Goal: Task Accomplishment & Management: Manage account settings

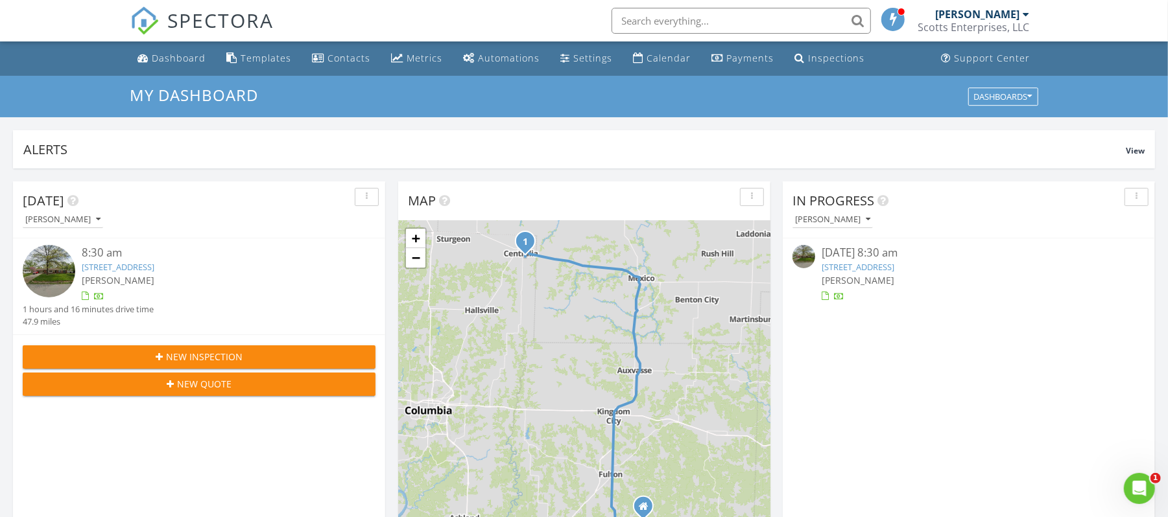
click at [132, 267] on link "[STREET_ADDRESS]" at bounding box center [118, 267] width 73 height 12
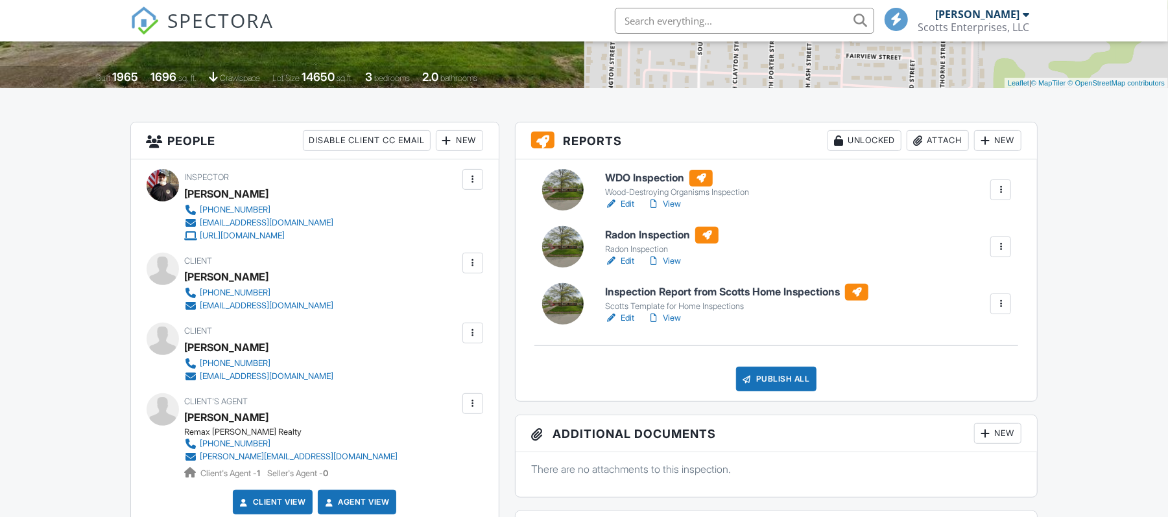
click at [467, 333] on div at bounding box center [472, 333] width 13 height 13
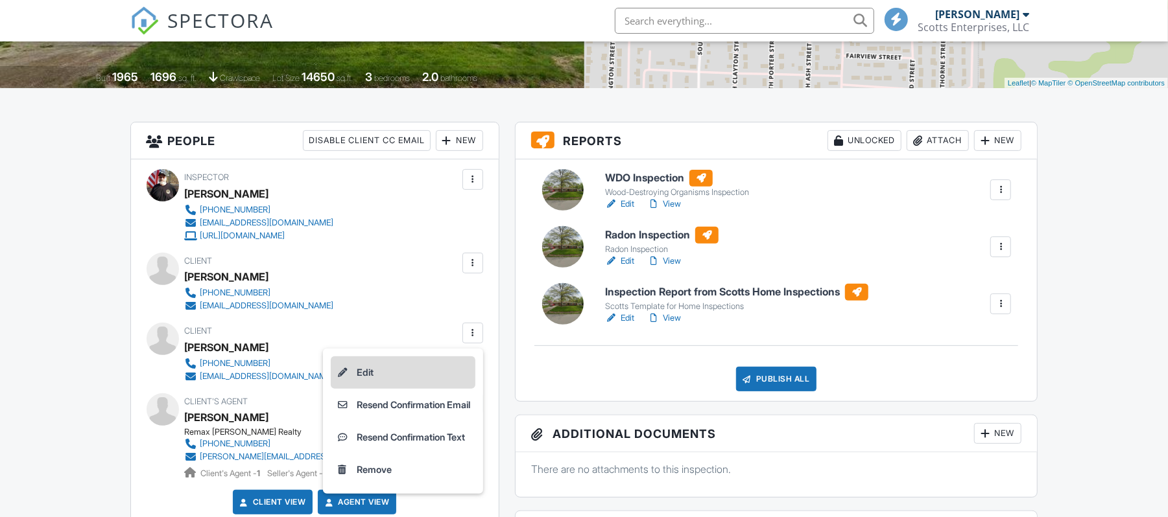
click at [354, 368] on li "Edit" at bounding box center [403, 373] width 145 height 32
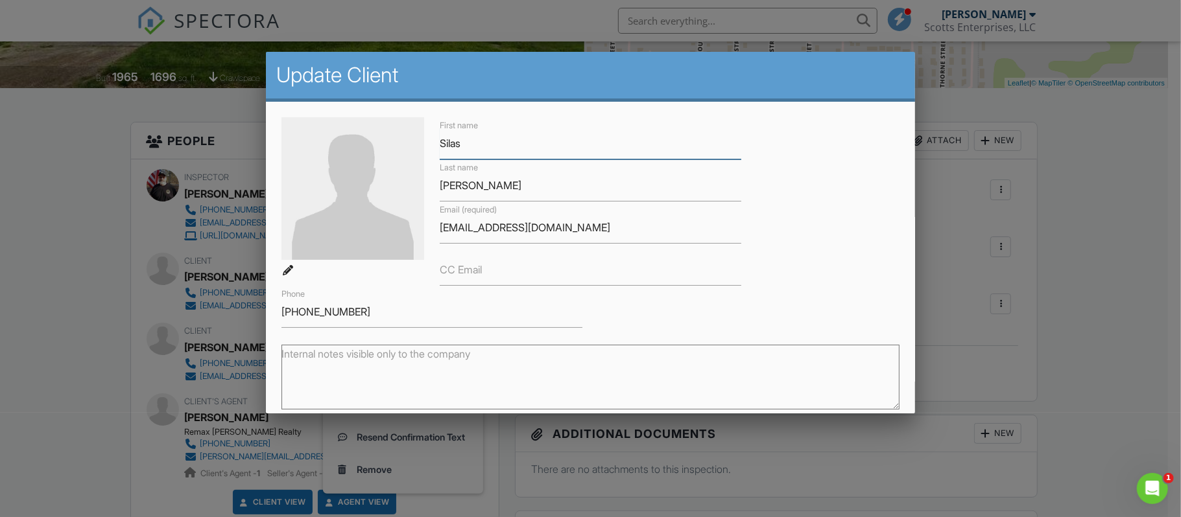
type input "Silas"
click at [463, 184] on input "Ross Barker" at bounding box center [590, 186] width 301 height 32
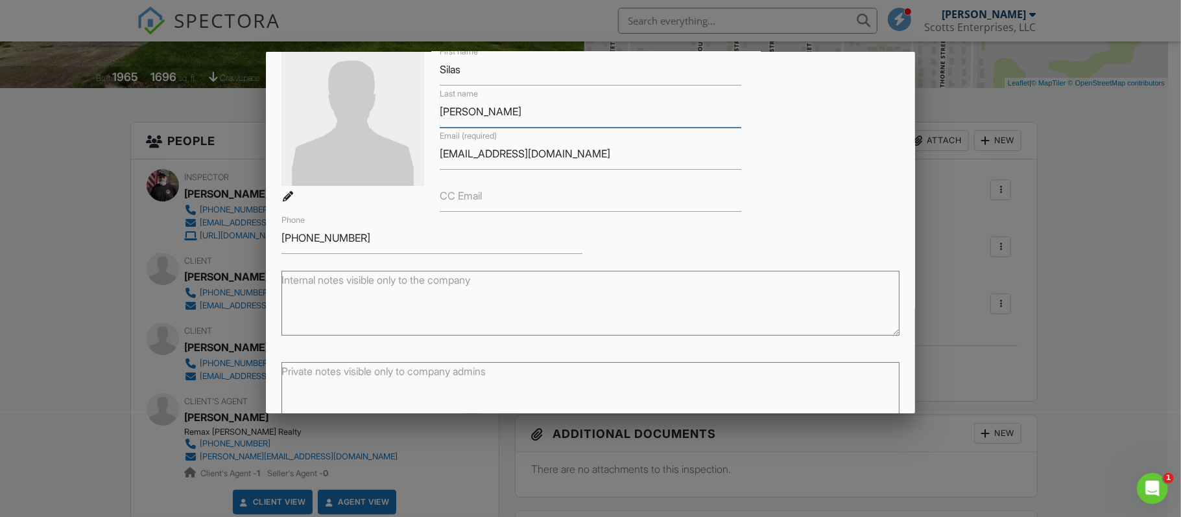
scroll to position [148, 0]
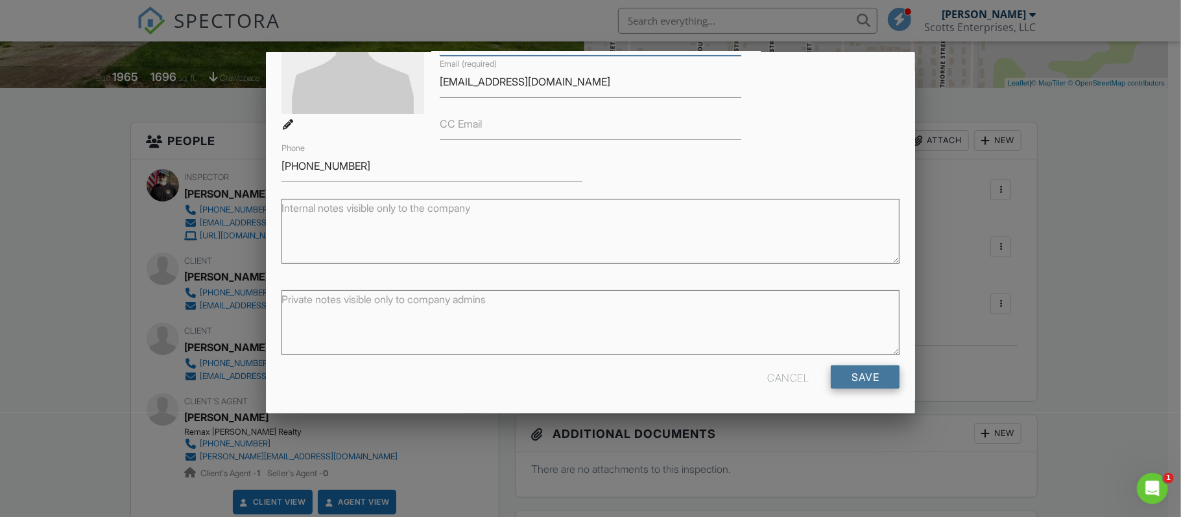
type input "[PERSON_NAME]"
click at [859, 369] on input "Save" at bounding box center [865, 377] width 69 height 23
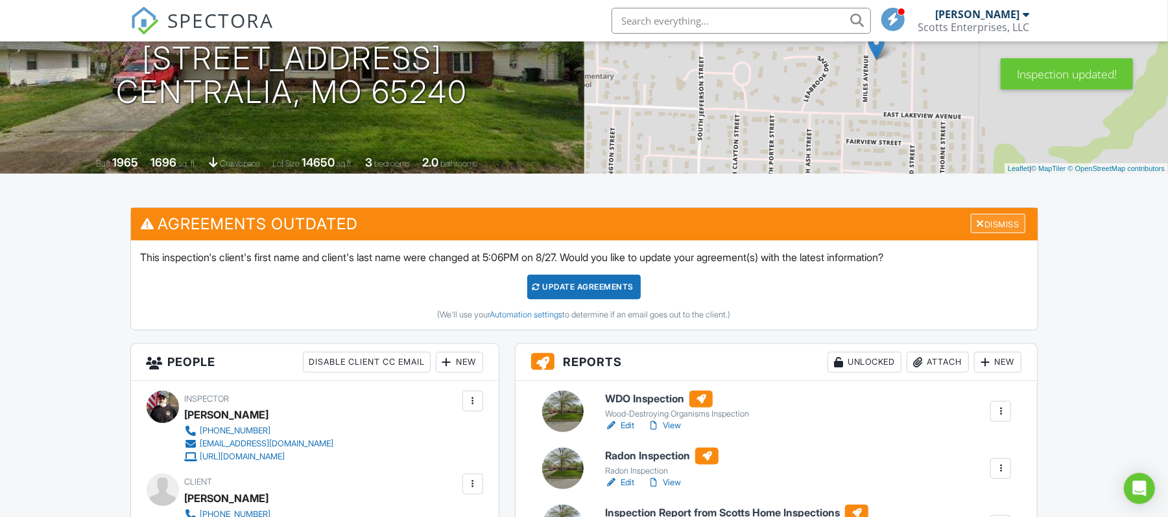
click at [1009, 221] on div "Dismiss" at bounding box center [998, 224] width 54 height 20
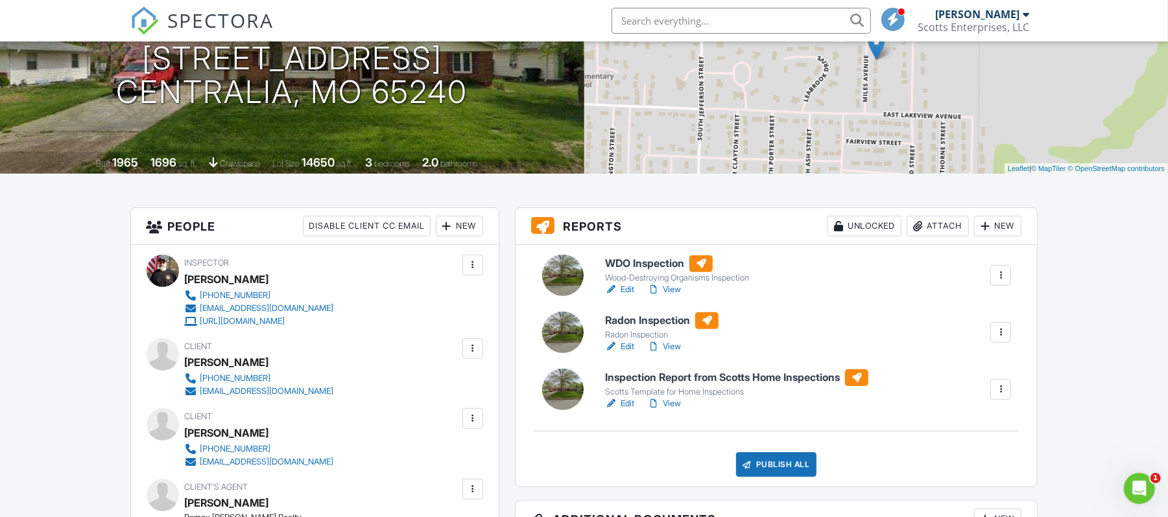
click at [468, 346] on div at bounding box center [472, 348] width 13 height 13
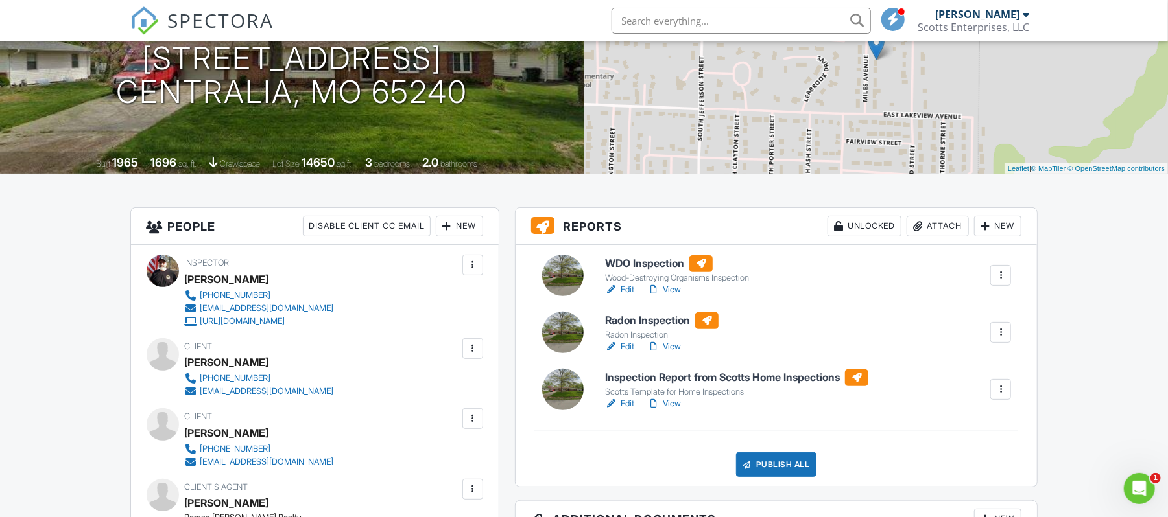
click at [475, 348] on div at bounding box center [472, 348] width 13 height 13
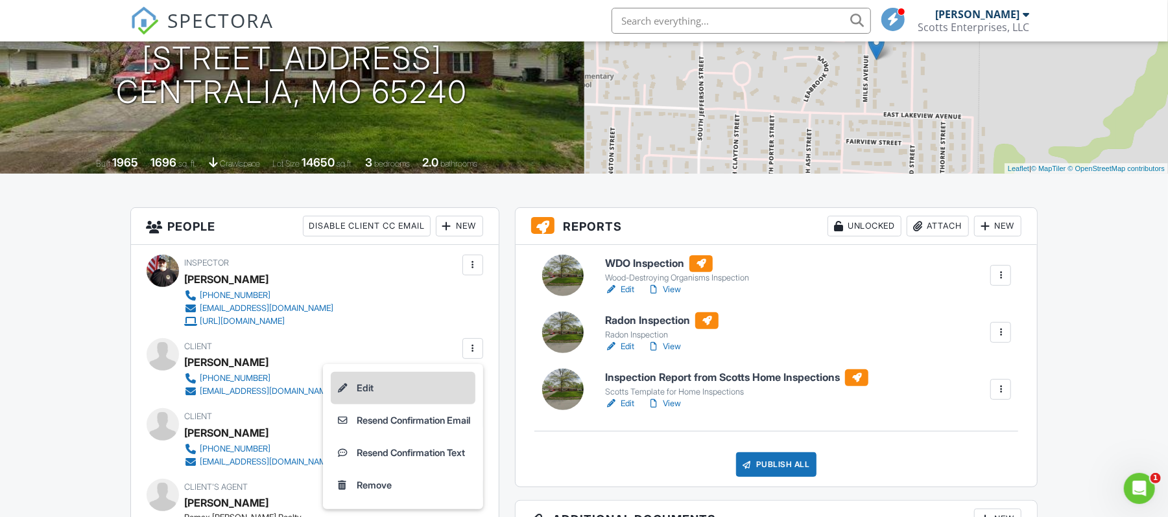
click at [369, 388] on li "Edit" at bounding box center [403, 388] width 145 height 32
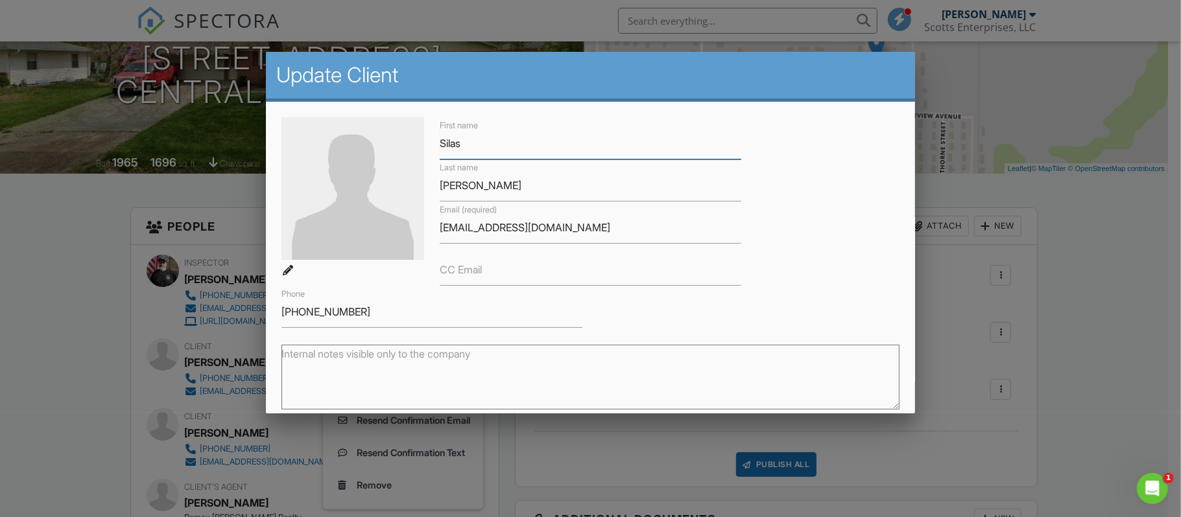
click at [471, 141] on input "Silas" at bounding box center [590, 144] width 301 height 32
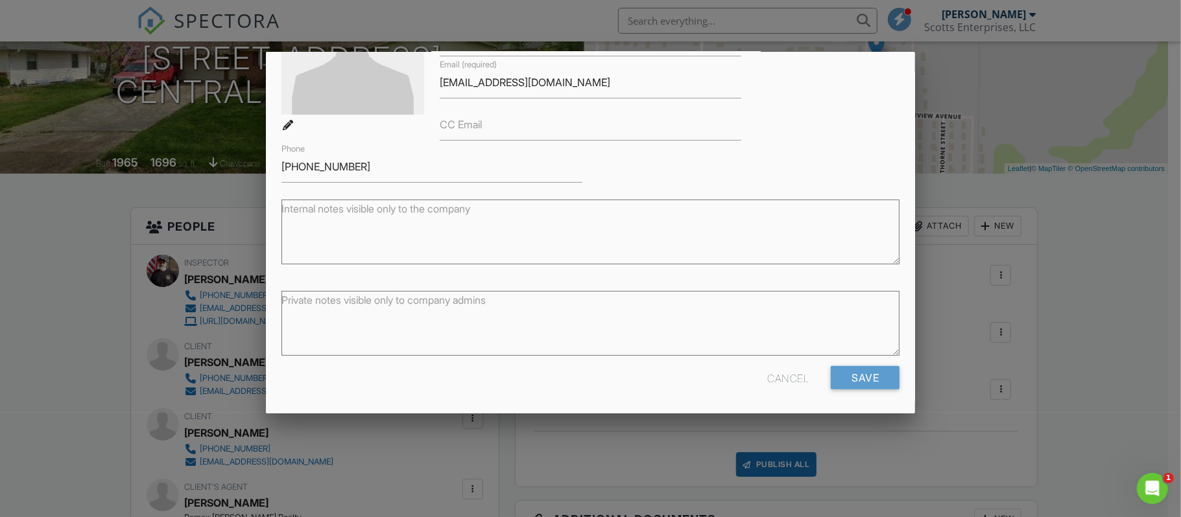
scroll to position [148, 0]
type input "Silas & Emma"
click at [859, 370] on input "Save" at bounding box center [865, 377] width 69 height 23
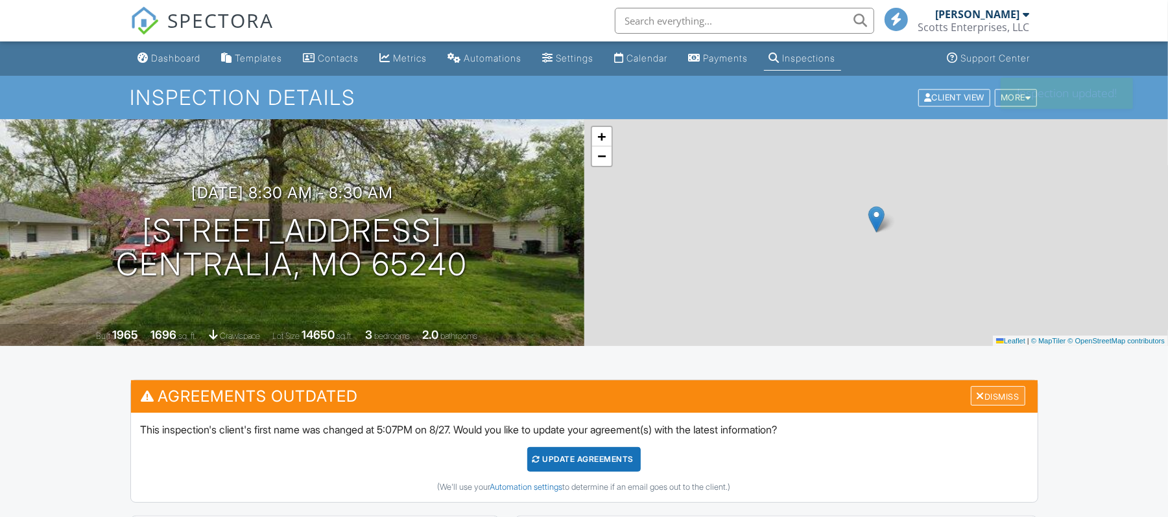
click at [1004, 394] on div "Dismiss" at bounding box center [998, 396] width 54 height 20
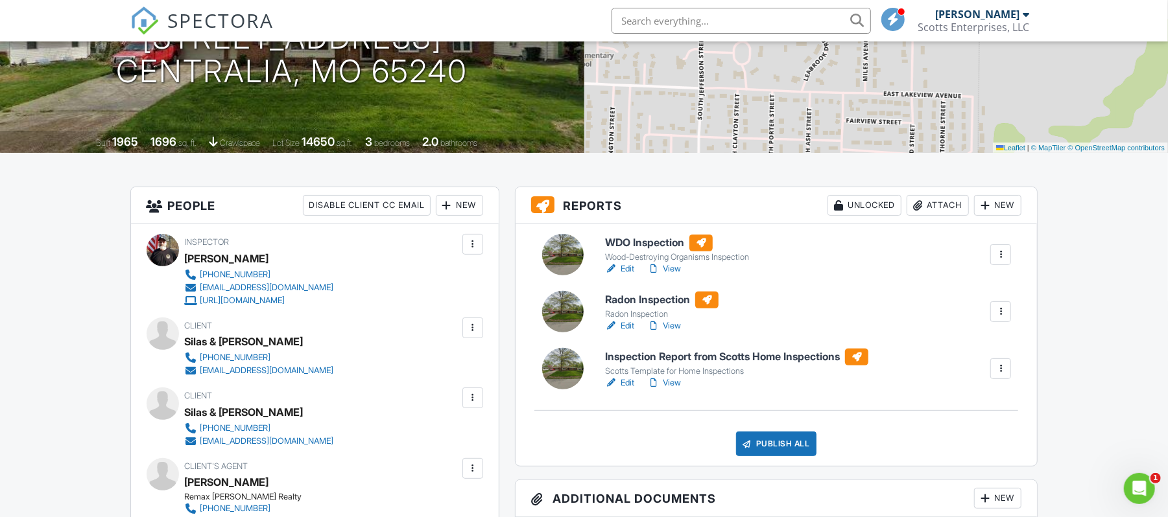
scroll to position [172, 0]
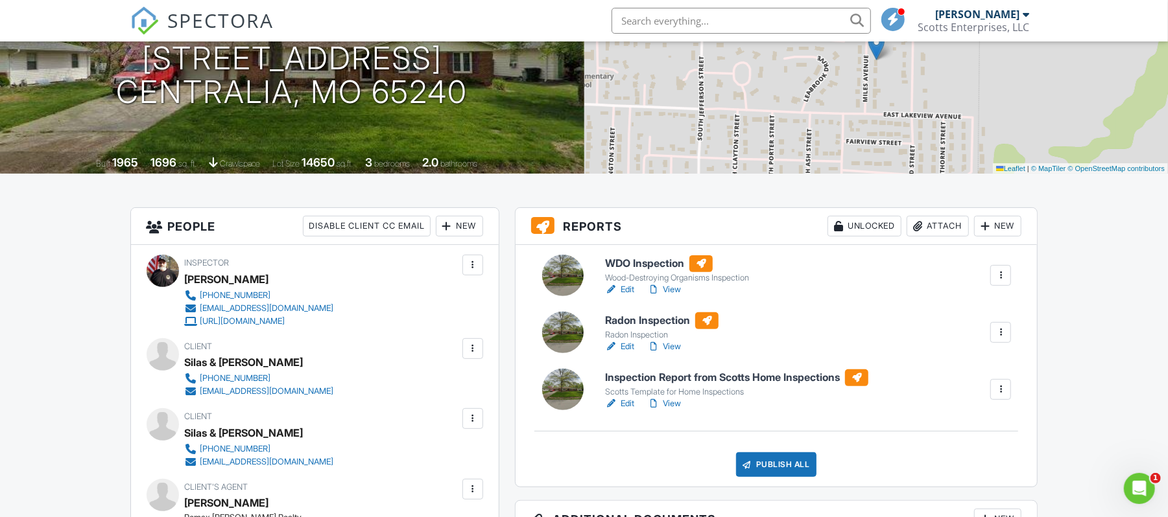
click at [1002, 327] on div at bounding box center [1000, 332] width 13 height 13
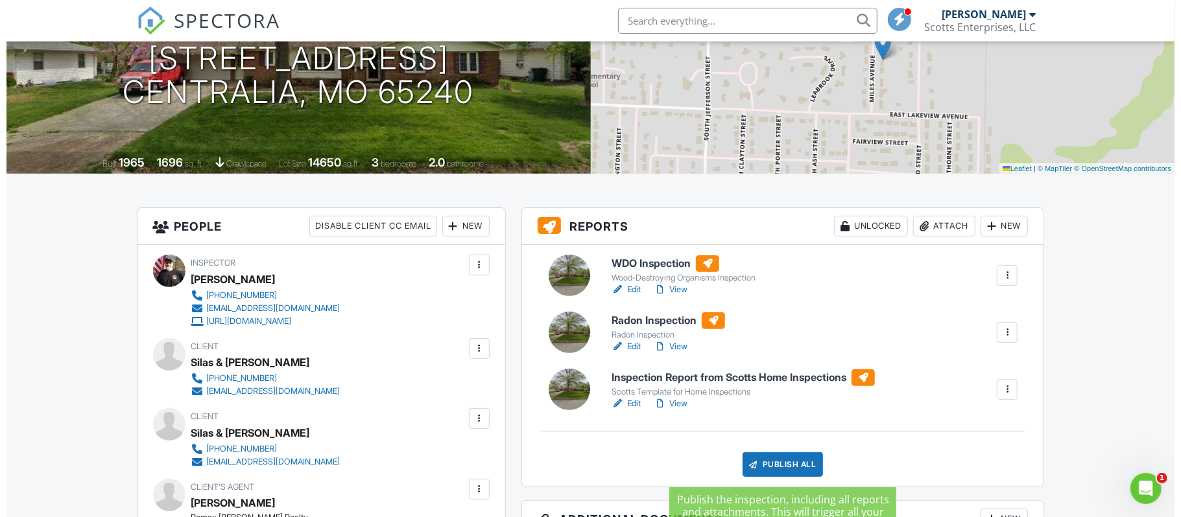
scroll to position [259, 0]
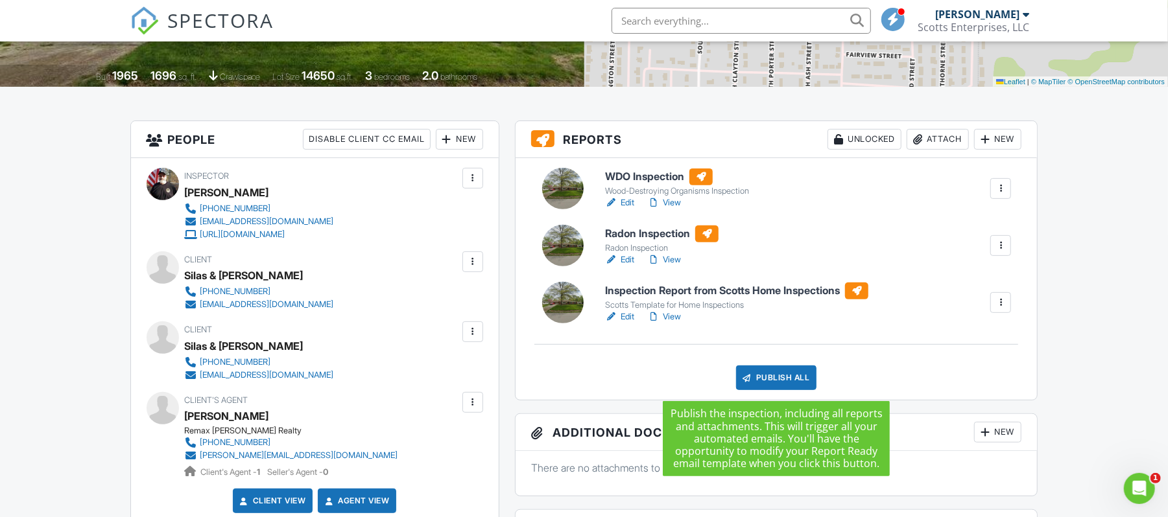
click at [782, 377] on div "Publish All" at bounding box center [776, 378] width 81 height 25
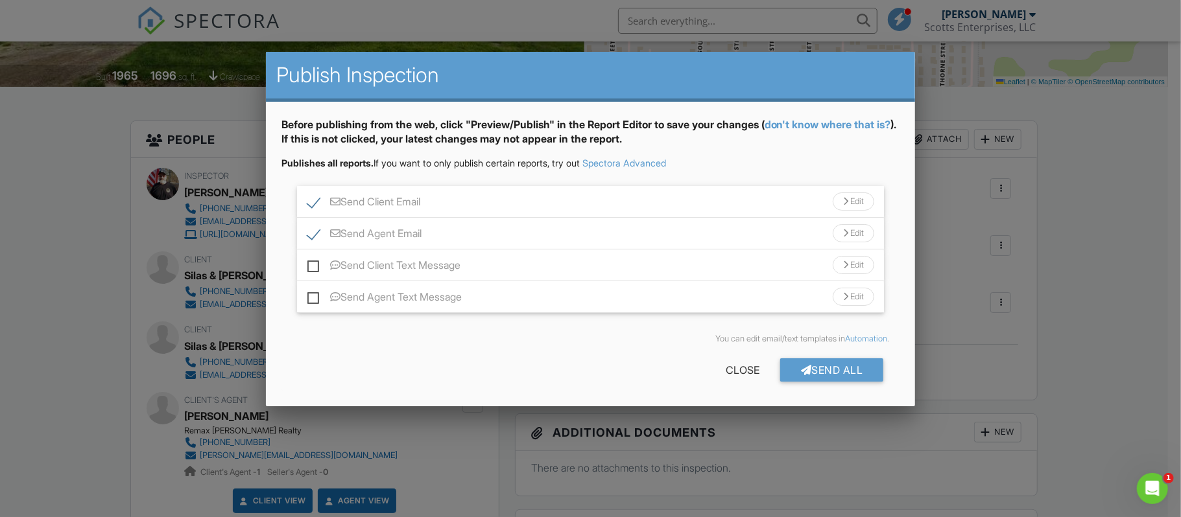
click at [312, 268] on label "Send Client Text Message" at bounding box center [383, 267] width 153 height 16
click at [312, 263] on input "Send Client Text Message" at bounding box center [311, 259] width 8 height 8
click at [859, 266] on div "Edit" at bounding box center [852, 265] width 41 height 18
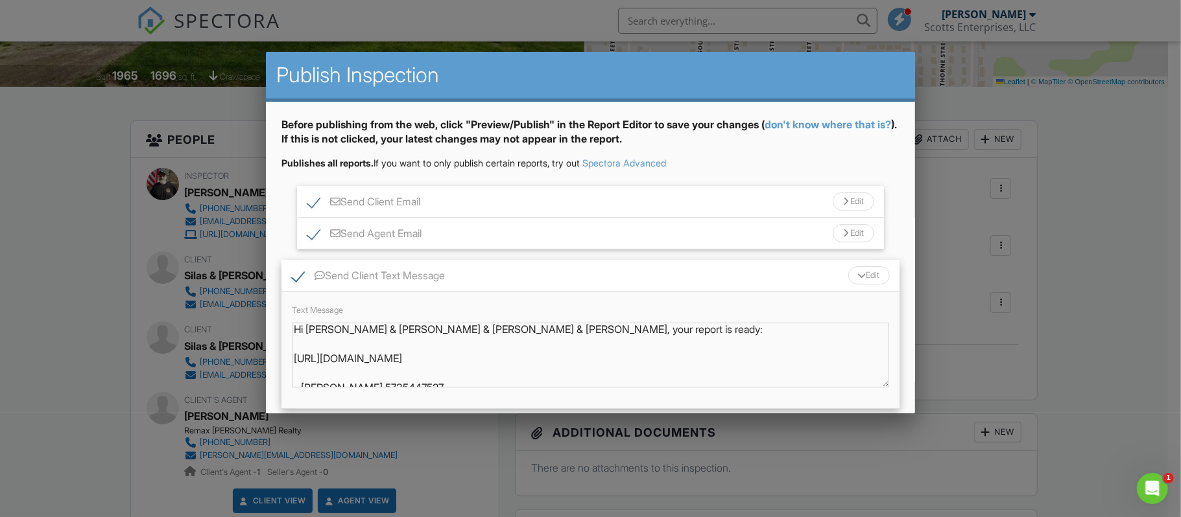
scroll to position [0, 0]
click at [859, 272] on div "Edit" at bounding box center [868, 275] width 41 height 18
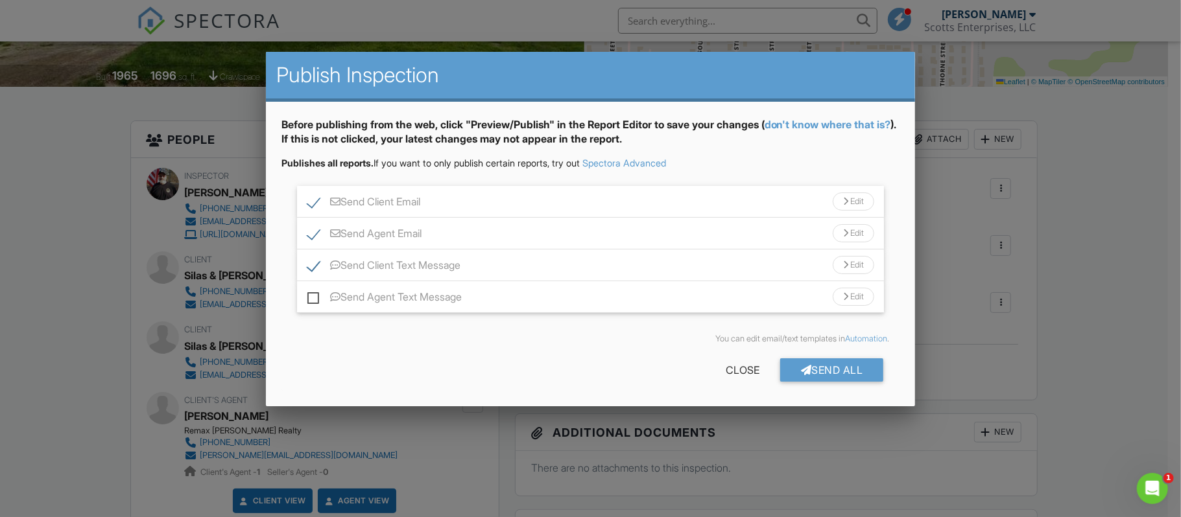
click at [855, 265] on div "Edit" at bounding box center [852, 265] width 41 height 18
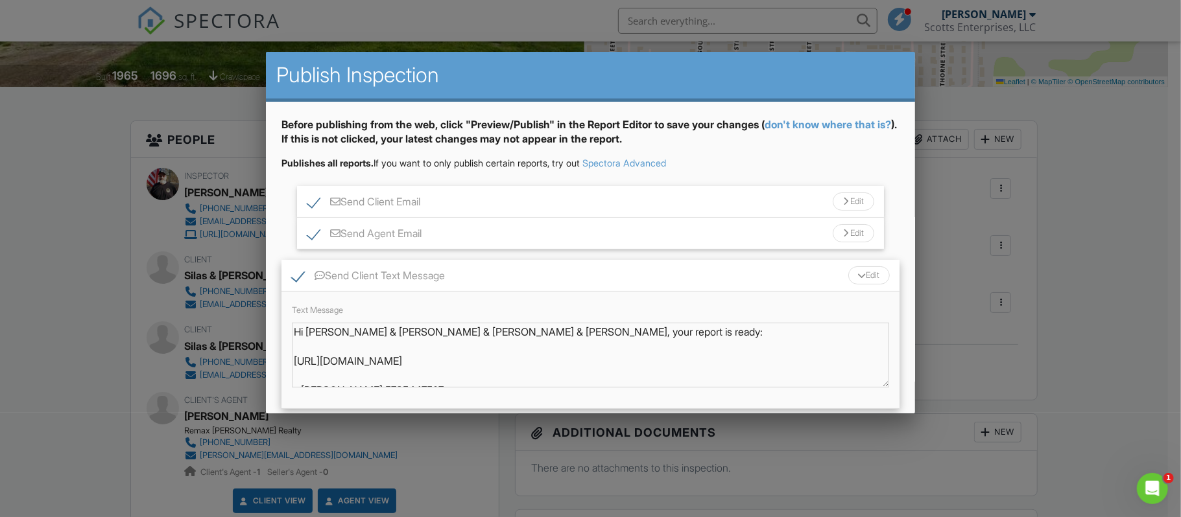
click at [323, 272] on div at bounding box center [319, 275] width 10 height 10
checkbox input "false"
click at [856, 278] on div "Edit" at bounding box center [868, 275] width 41 height 18
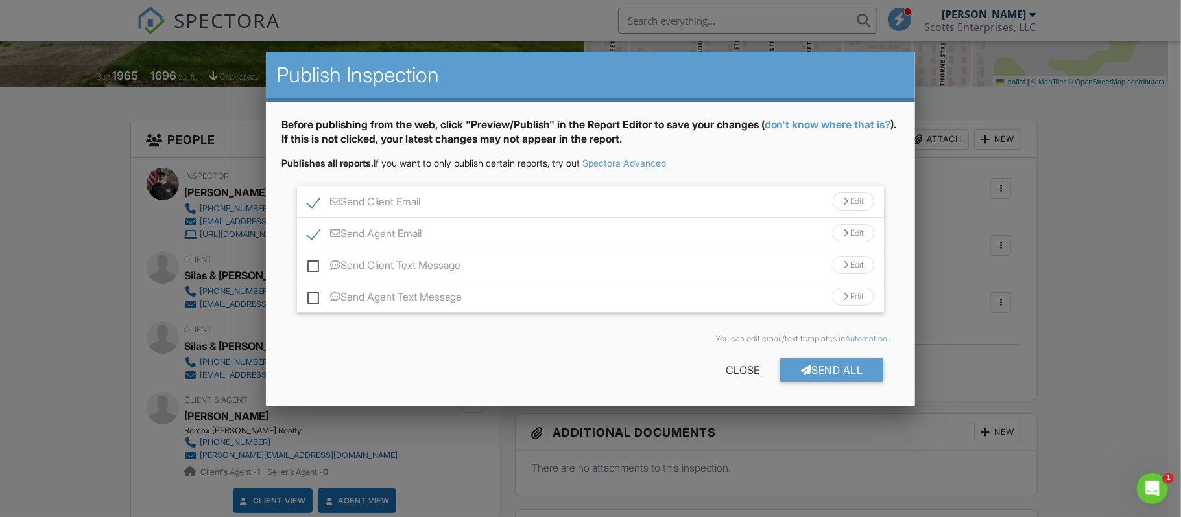
click at [652, 192] on div "Send Client Email Edit" at bounding box center [590, 202] width 587 height 32
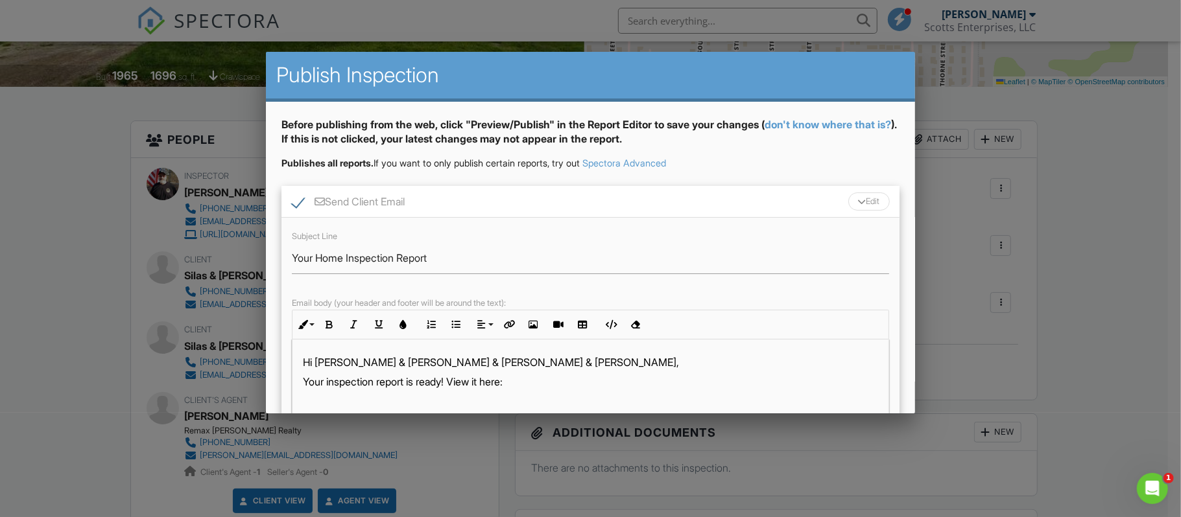
click at [462, 362] on p "Hi Silas & Emma & Silas & Emma," at bounding box center [591, 362] width 576 height 14
click at [411, 382] on p "Your inspection report is ready! View it here:" at bounding box center [591, 382] width 576 height 14
click at [559, 382] on p "Your inspection reports is ready! View it here:" at bounding box center [591, 382] width 576 height 14
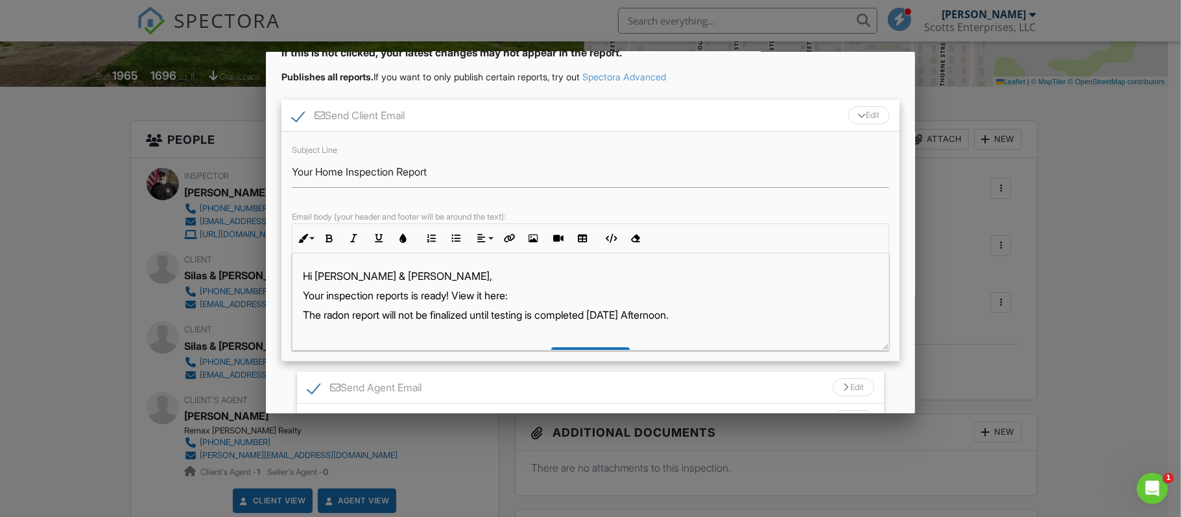
scroll to position [172, 0]
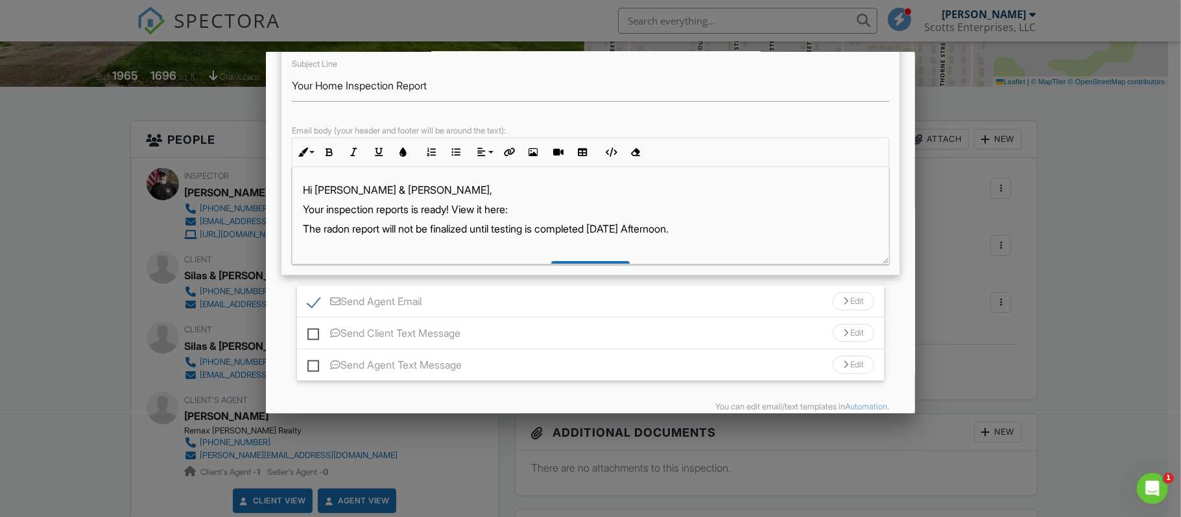
drag, startPoint x: 707, startPoint y: 229, endPoint x: 300, endPoint y: 224, distance: 407.2
click at [300, 224] on div "Hi Silas & Emma, Your inspection reports is ready! View it here: The radon repo…" at bounding box center [590, 298] width 596 height 263
copy p "The radon report will not be finalized until testing is completed on Friday Aft…"
click at [515, 301] on div "Send Agent Email Edit" at bounding box center [590, 302] width 587 height 32
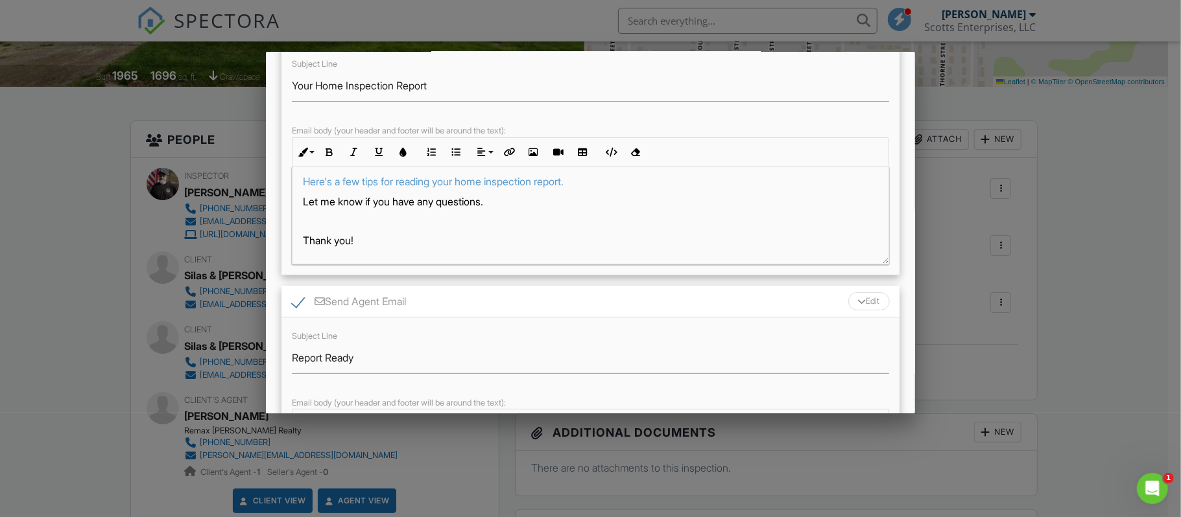
click at [490, 296] on div "Send Agent Email Edit" at bounding box center [590, 302] width 619 height 32
click at [490, 294] on div "Send Agent Email Edit" at bounding box center [590, 302] width 587 height 32
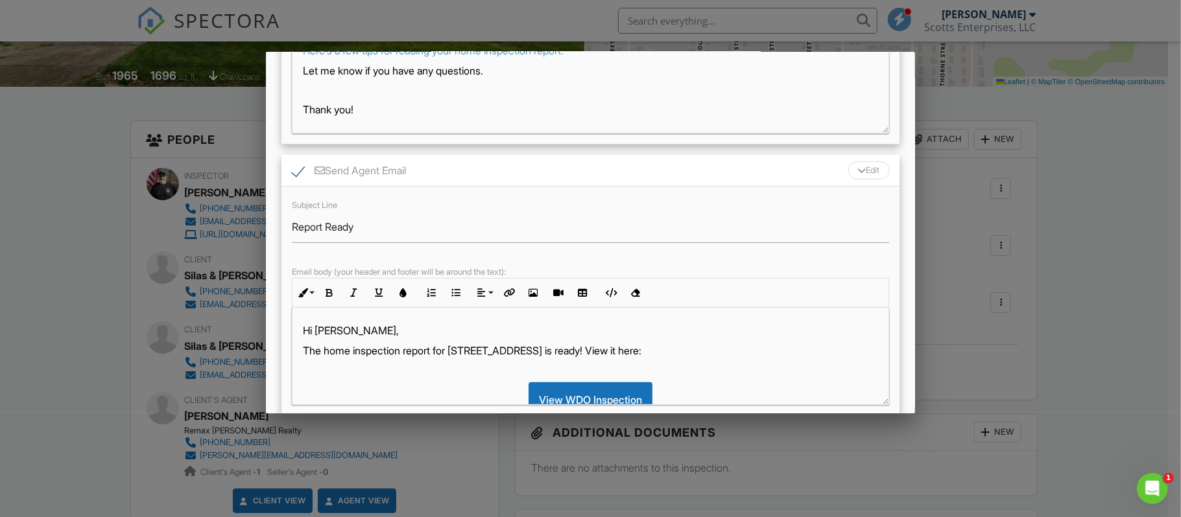
scroll to position [346, 0]
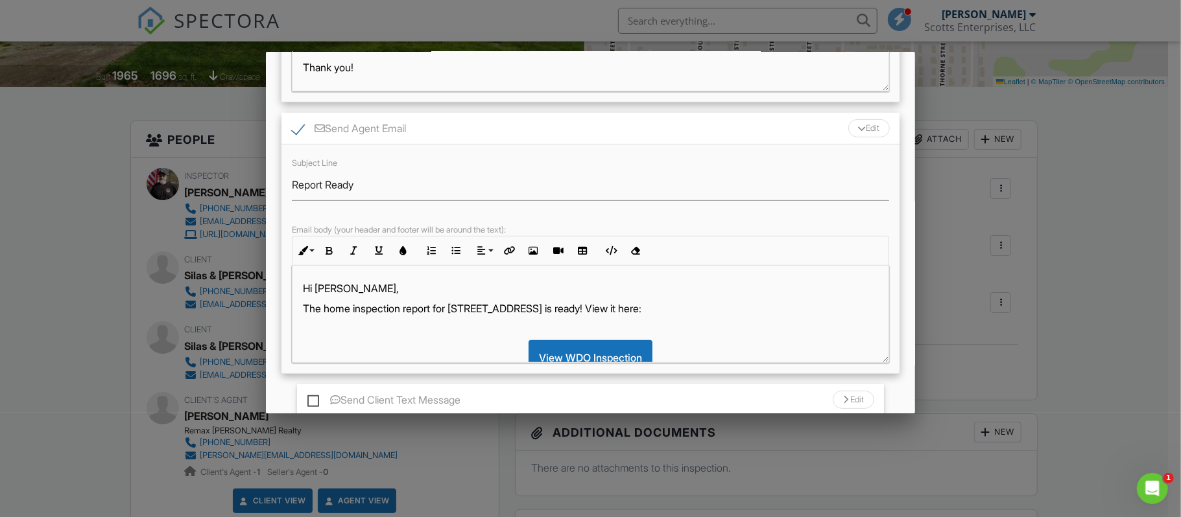
click at [659, 314] on p "The home inspection report for 518 S Miles Ave is ready! View it here:" at bounding box center [591, 308] width 576 height 14
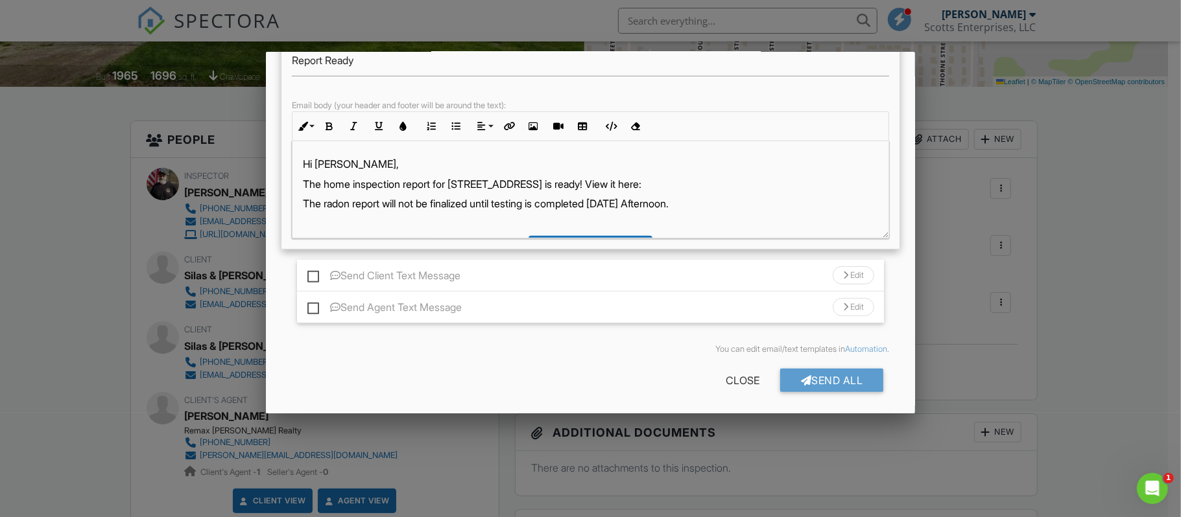
scroll to position [475, 0]
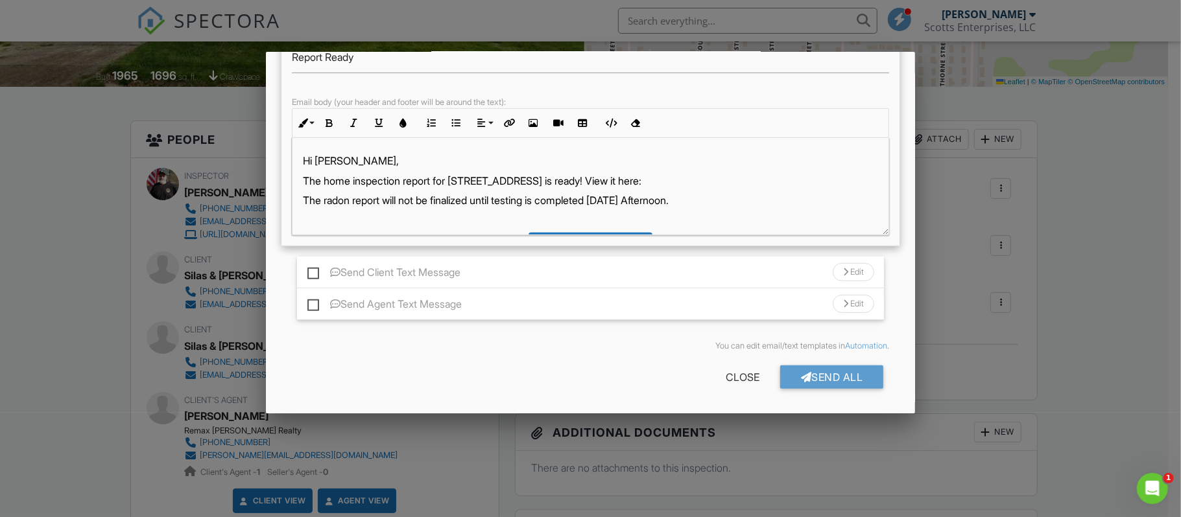
click at [503, 270] on div "Send Client Text Message Edit" at bounding box center [590, 273] width 587 height 32
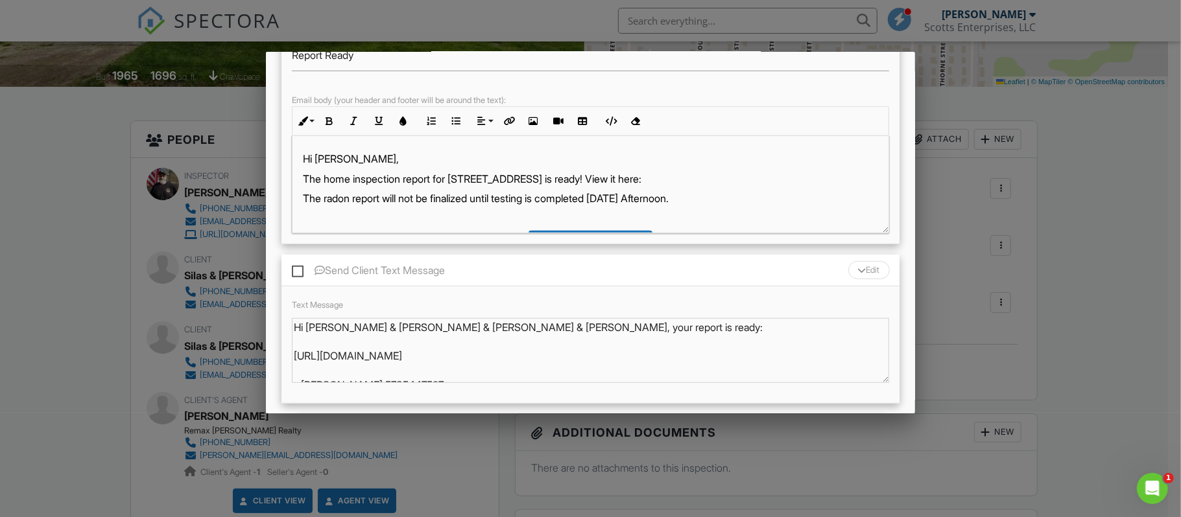
click at [779, 275] on div "Send Client Text Message Edit" at bounding box center [590, 271] width 619 height 32
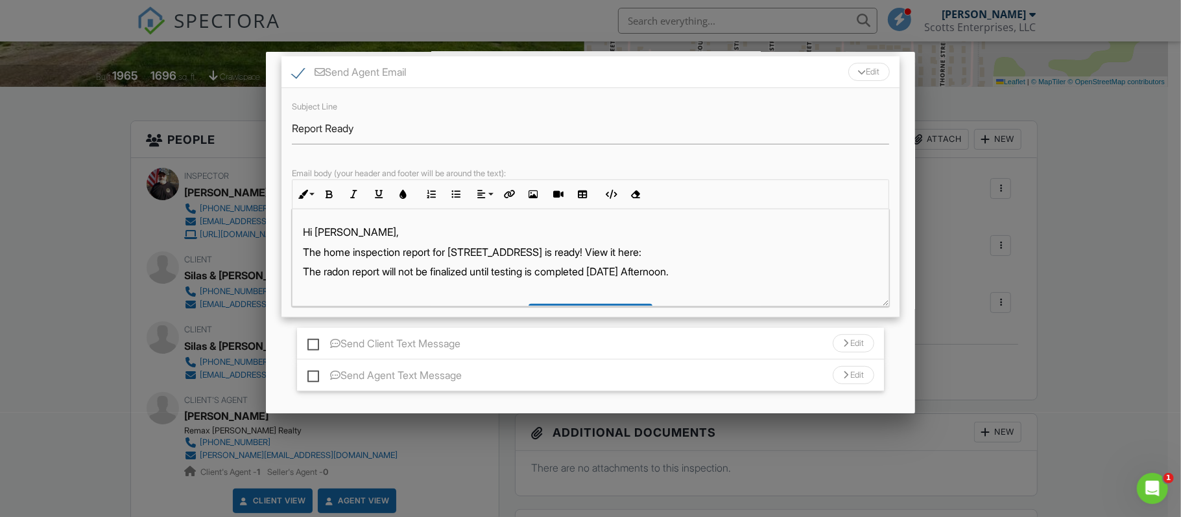
scroll to position [302, 0]
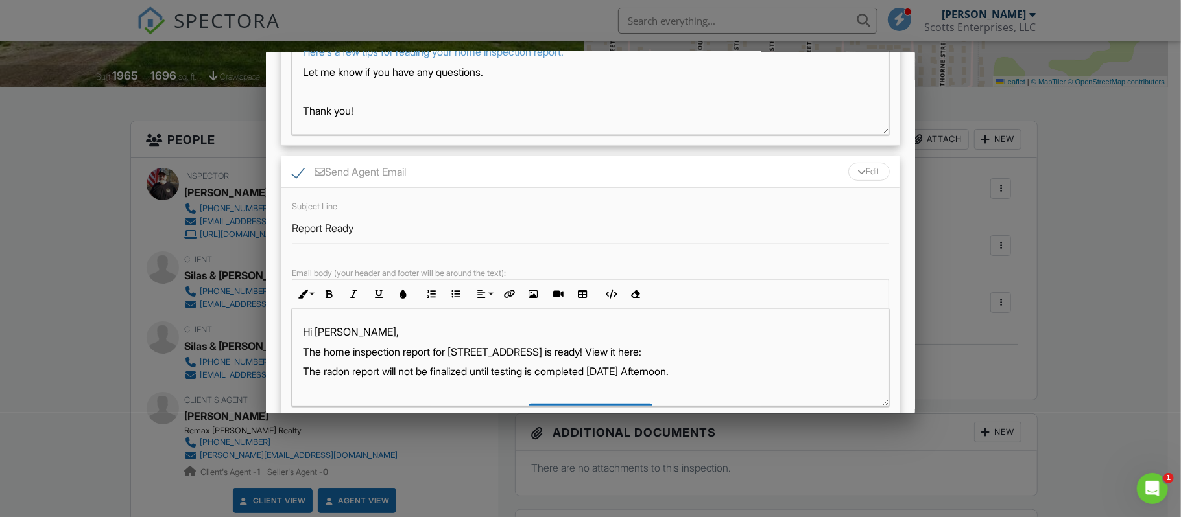
click at [760, 167] on div "Send Agent Email Edit" at bounding box center [590, 172] width 619 height 32
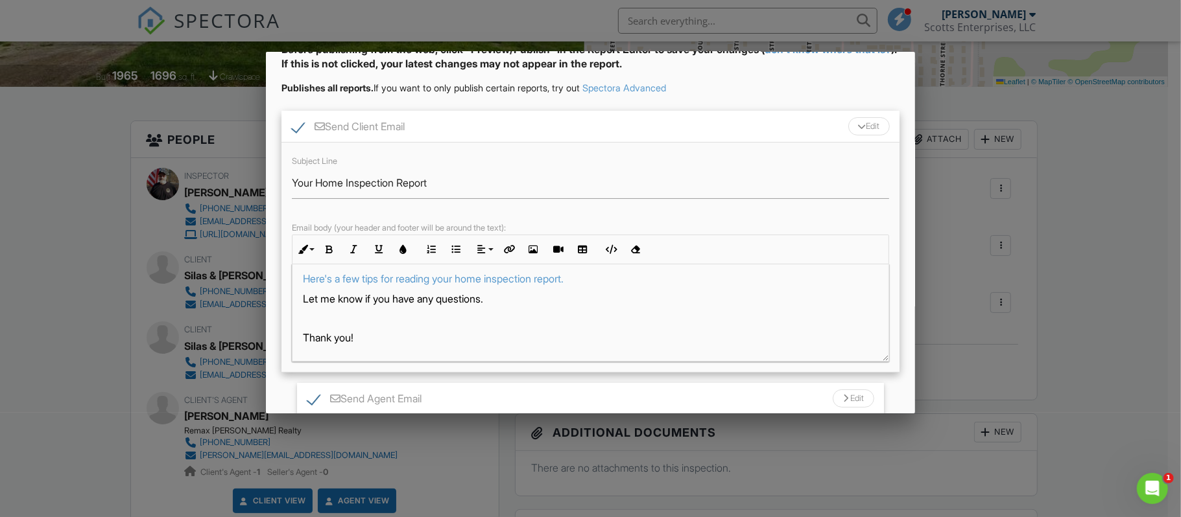
scroll to position [61, 0]
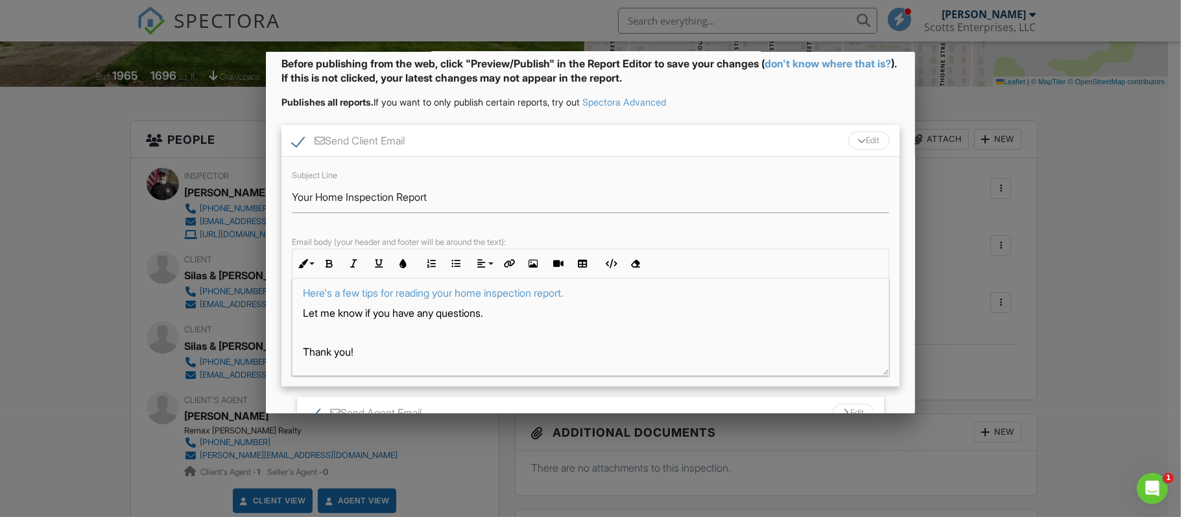
click at [646, 132] on div "Send Client Email Edit" at bounding box center [590, 141] width 619 height 32
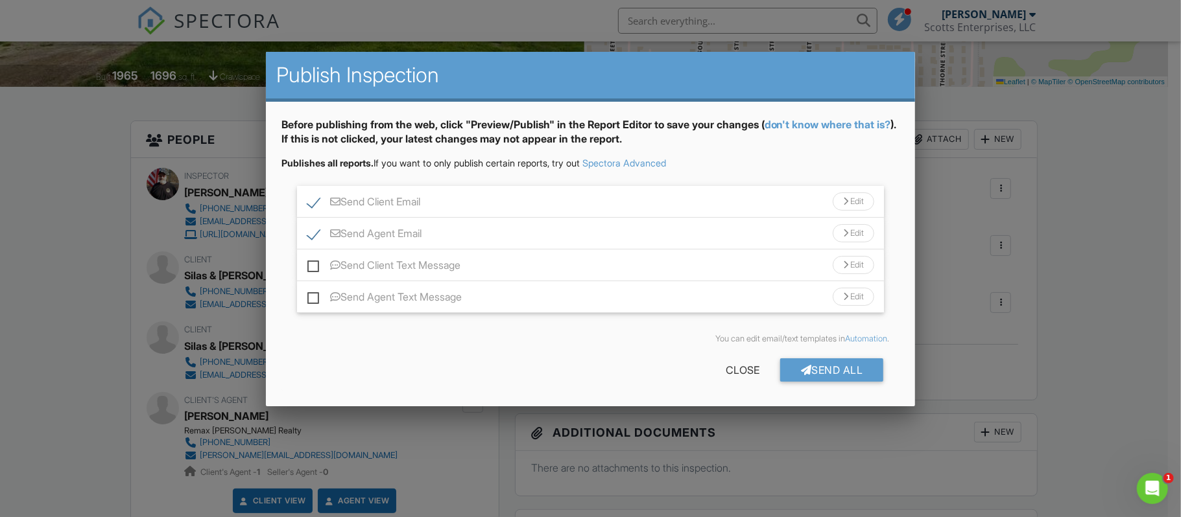
scroll to position [0, 0]
click at [312, 265] on label "Send Client Text Message" at bounding box center [383, 267] width 153 height 16
click at [312, 263] on input "Send Client Text Message" at bounding box center [311, 259] width 8 height 8
checkbox input "true"
click at [859, 262] on div "Edit" at bounding box center [852, 265] width 41 height 18
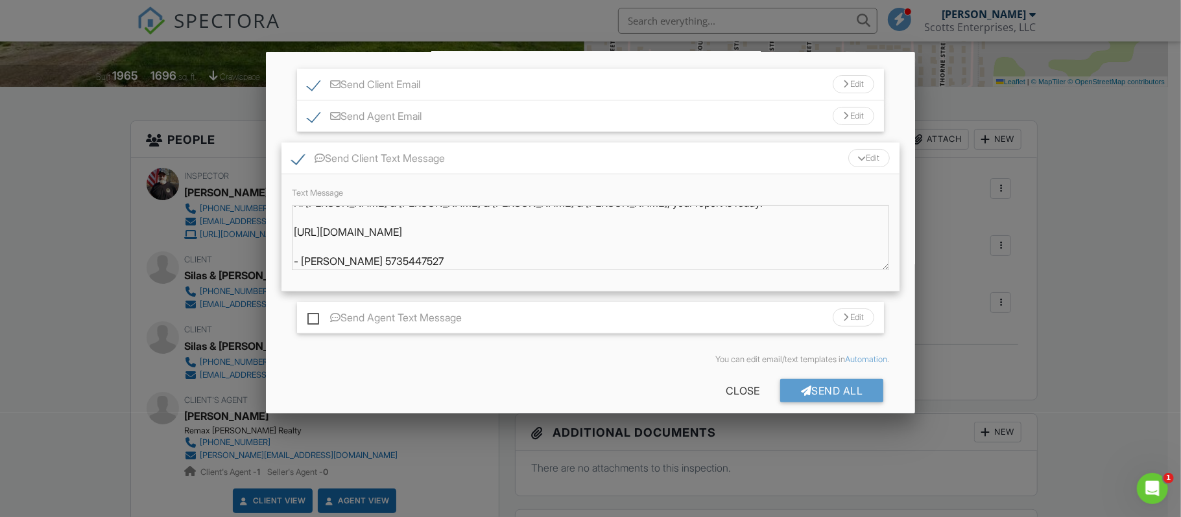
scroll to position [131, 0]
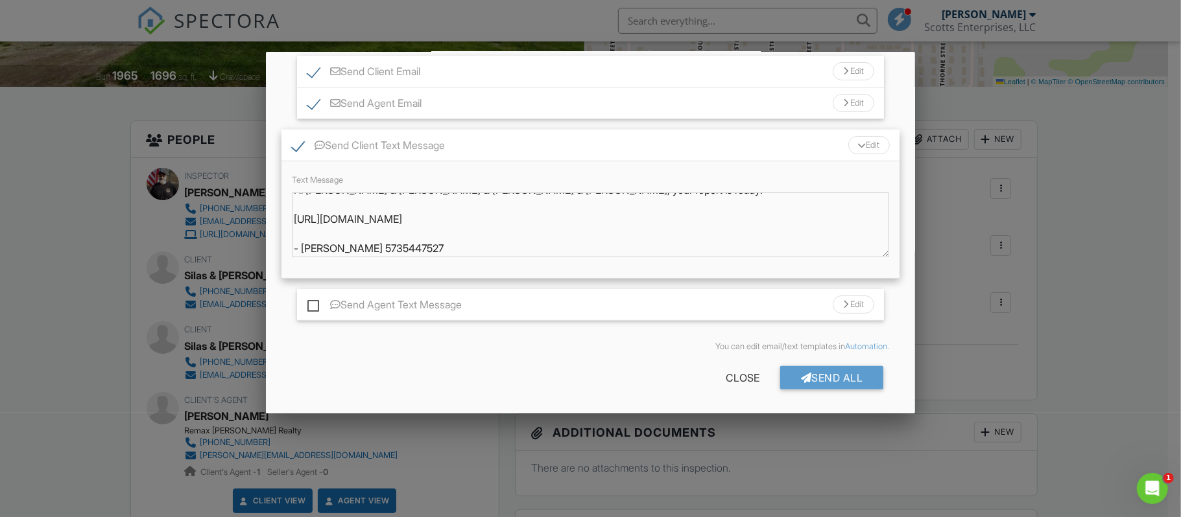
click at [310, 307] on label "Send Agent Text Message" at bounding box center [384, 307] width 154 height 16
click at [310, 303] on input "Send Agent Text Message" at bounding box center [311, 298] width 8 height 8
checkbox input "true"
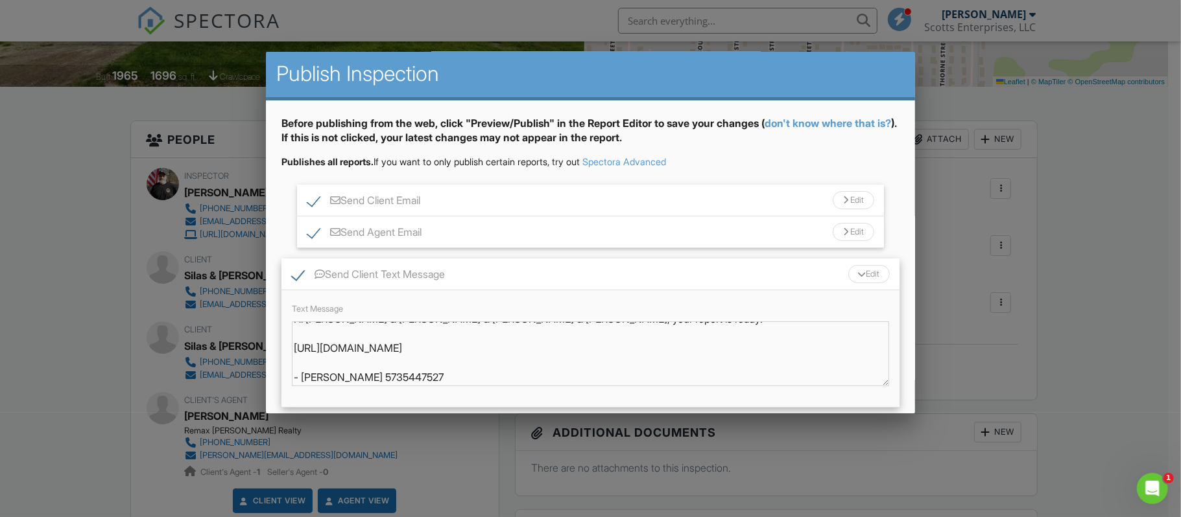
scroll to position [0, 0]
click at [692, 271] on div "Send Client Text Message Edit" at bounding box center [590, 276] width 619 height 32
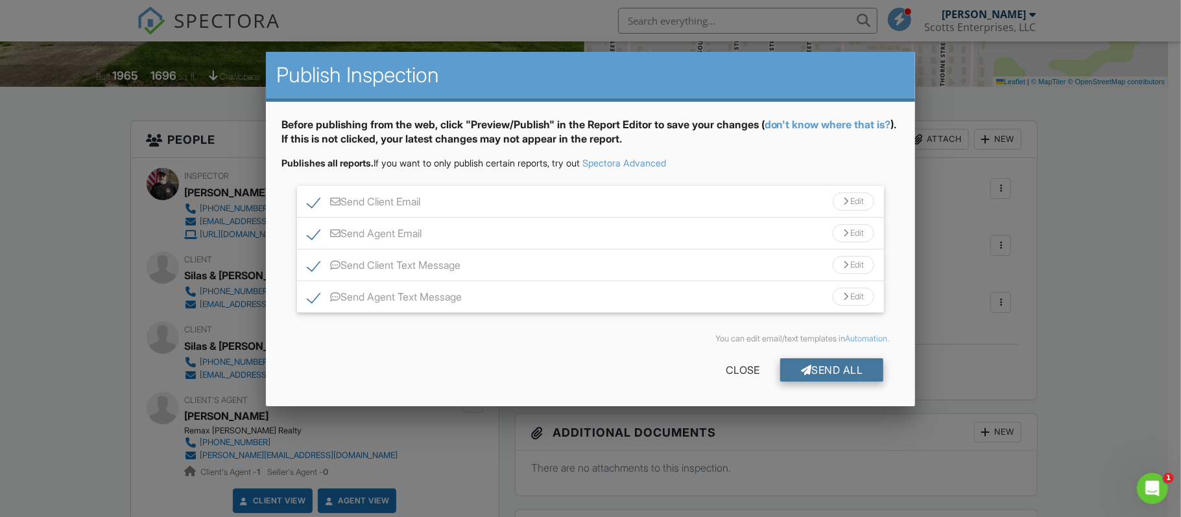
click at [833, 366] on div "Send All" at bounding box center [832, 370] width 104 height 23
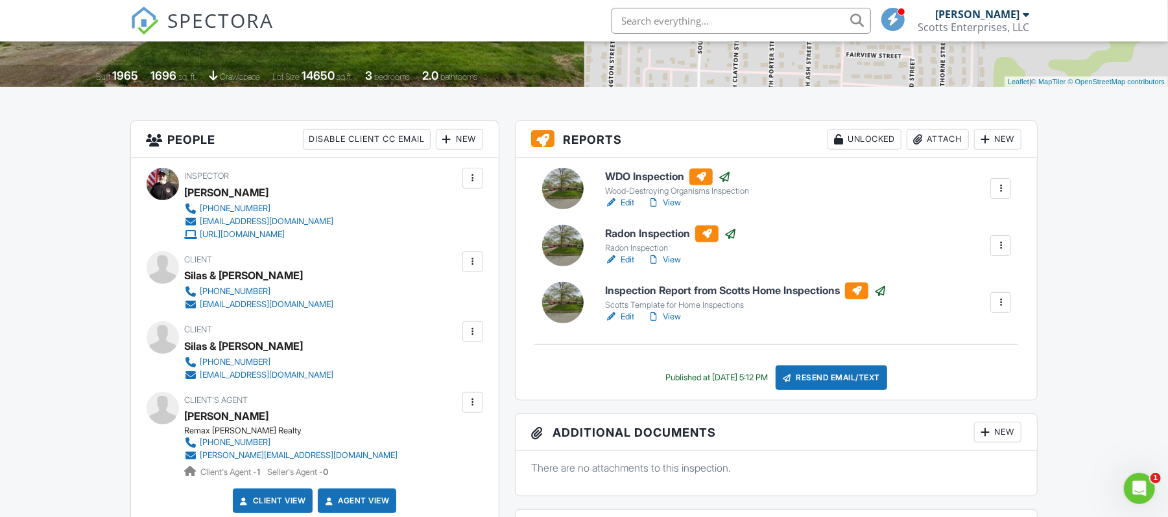
click at [895, 19] on span at bounding box center [893, 19] width 13 height 1
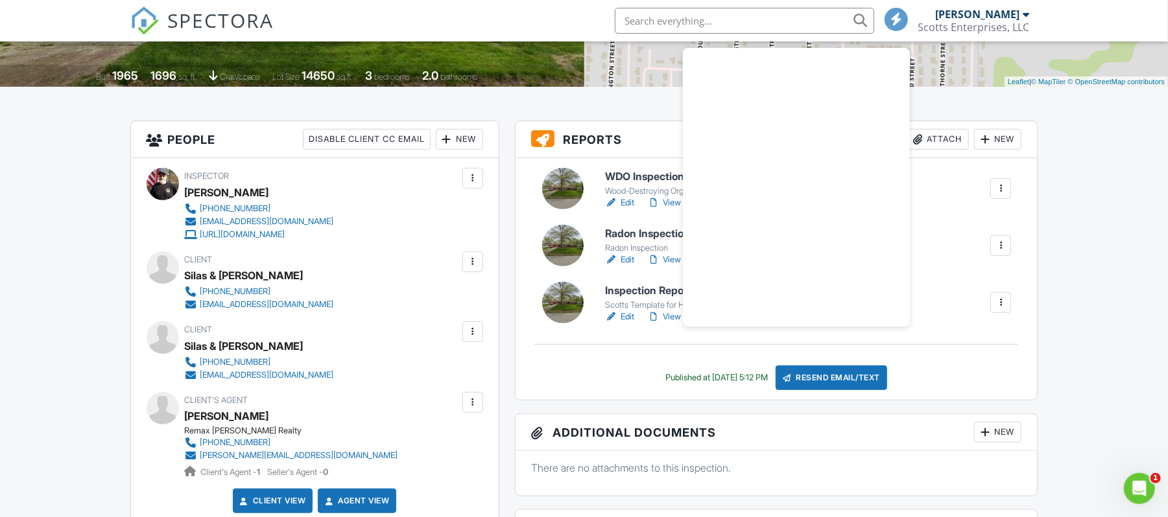
click at [895, 19] on span at bounding box center [896, 19] width 13 height 1
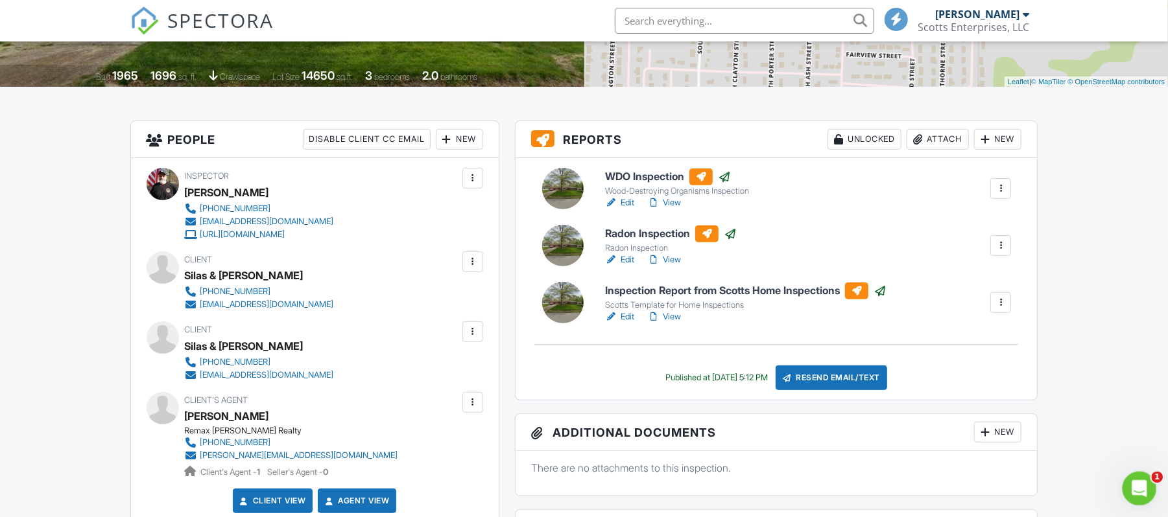
click at [1146, 485] on icon "Open Intercom Messenger" at bounding box center [1137, 487] width 21 height 21
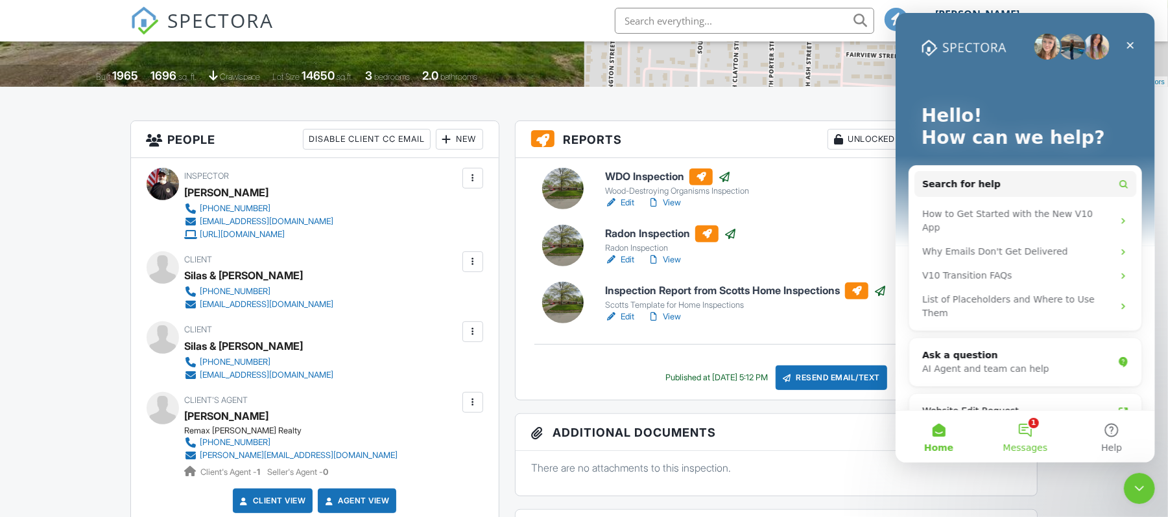
click at [1030, 426] on button "1 Messages" at bounding box center [1024, 437] width 86 height 52
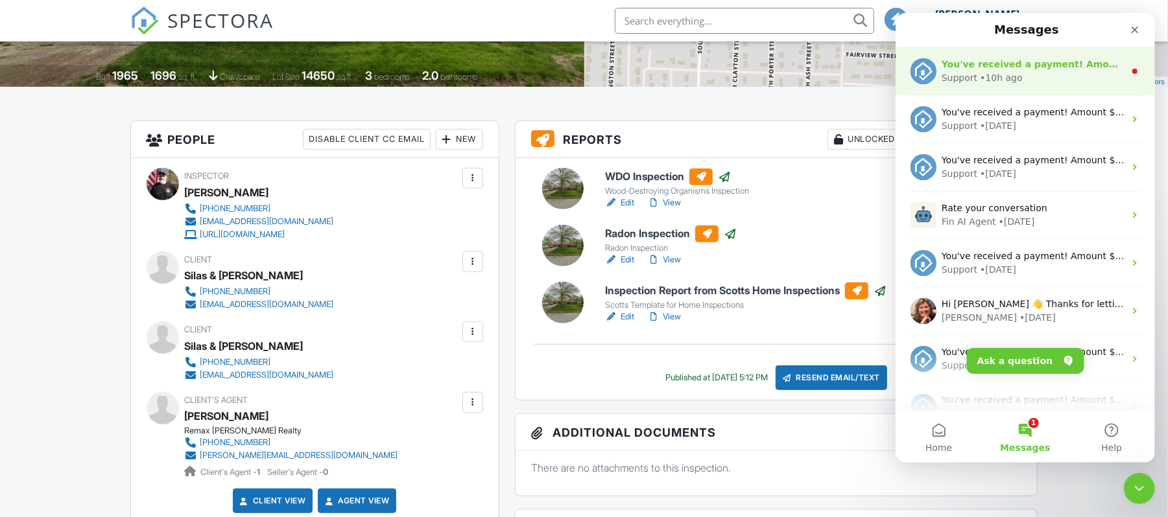
click at [1066, 73] on div "Support • 10h ago" at bounding box center [1032, 78] width 183 height 14
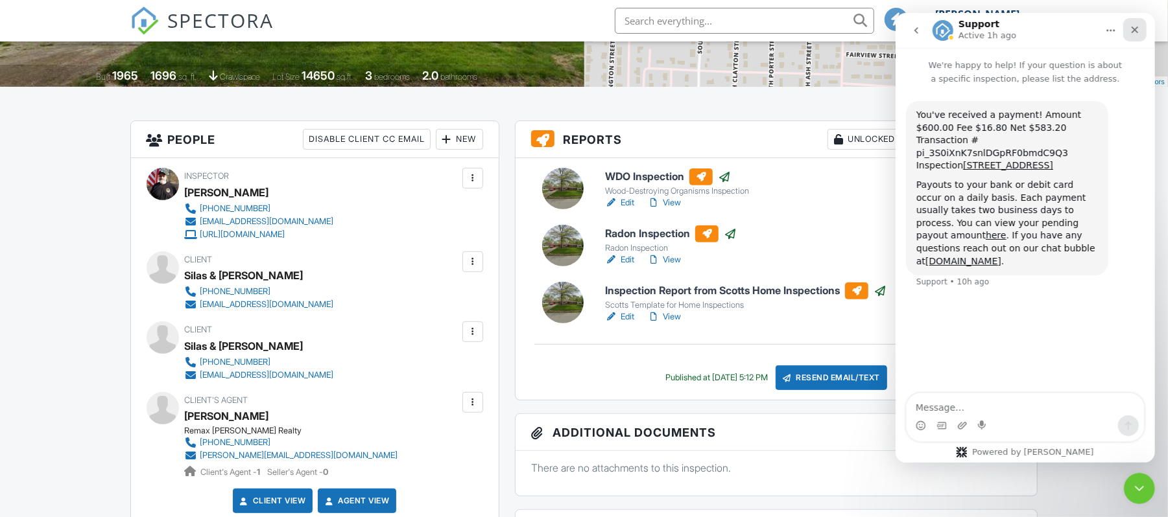
click at [1134, 29] on icon "Close" at bounding box center [1134, 30] width 7 height 7
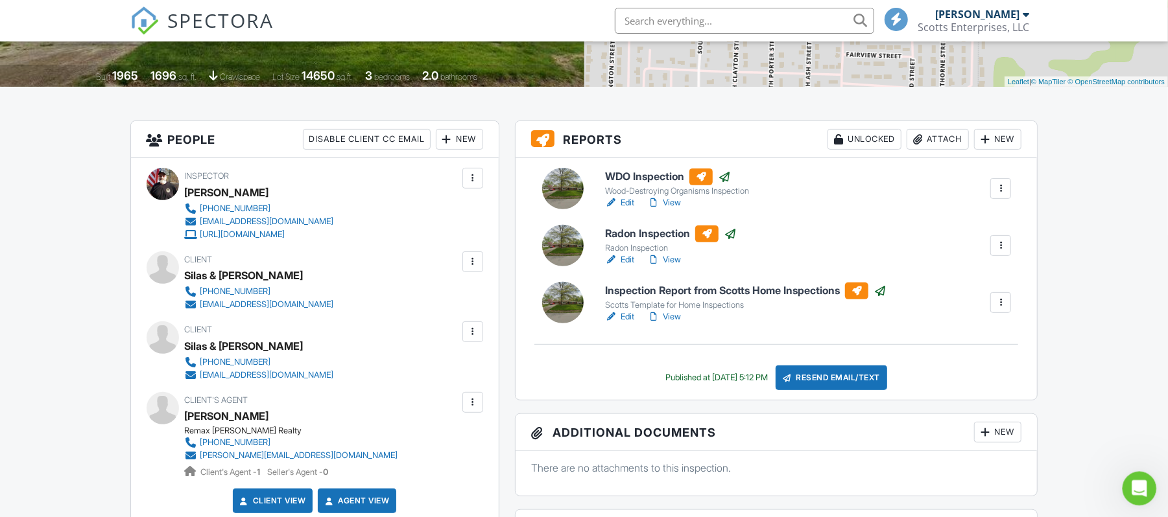
click at [1136, 483] on icon "Open Intercom Messenger" at bounding box center [1137, 487] width 21 height 21
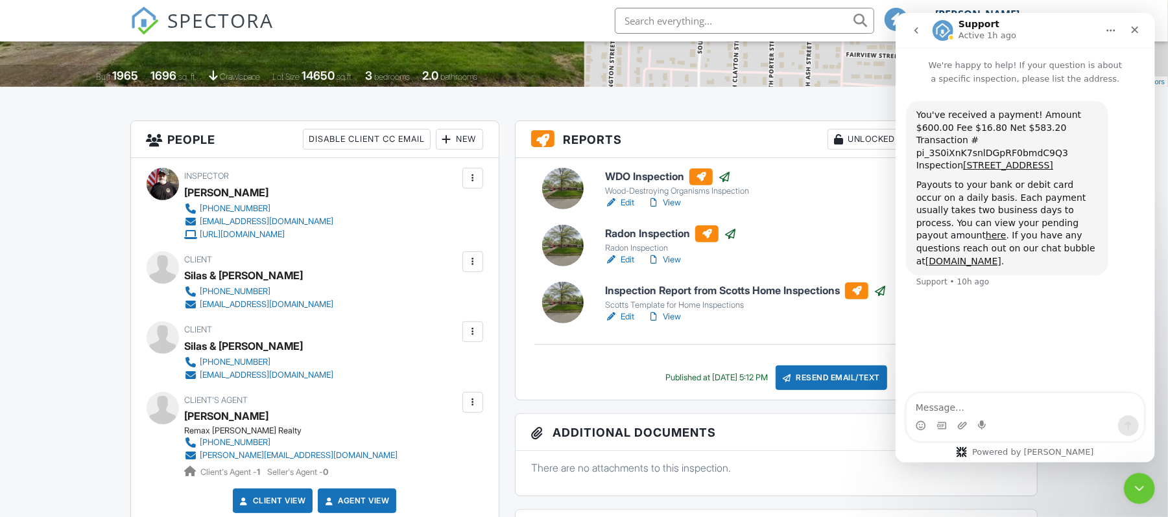
click at [916, 29] on icon "go back" at bounding box center [916, 30] width 4 height 6
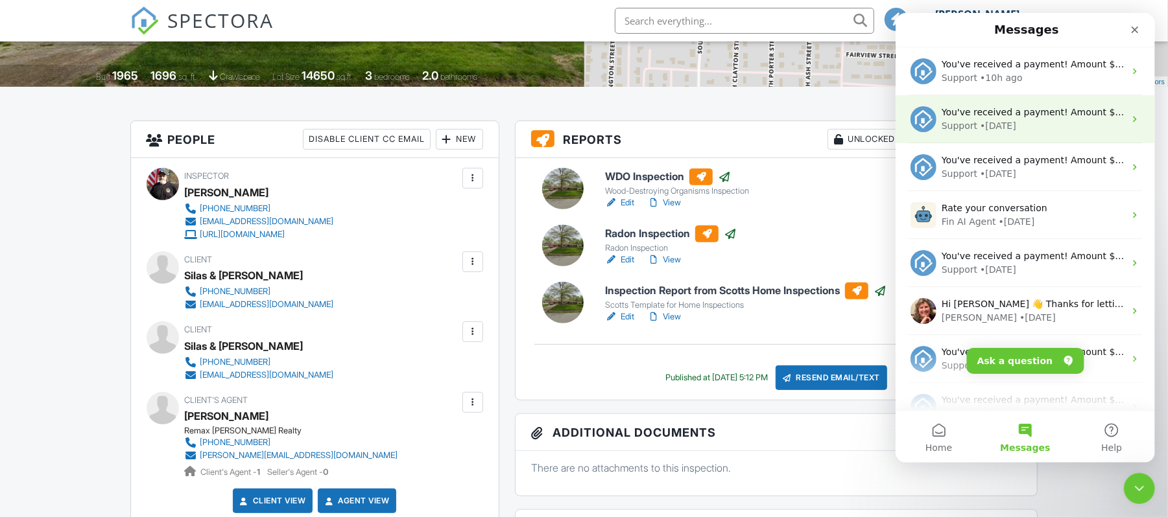
click at [1072, 128] on div "Support • 1w ago" at bounding box center [1032, 126] width 183 height 14
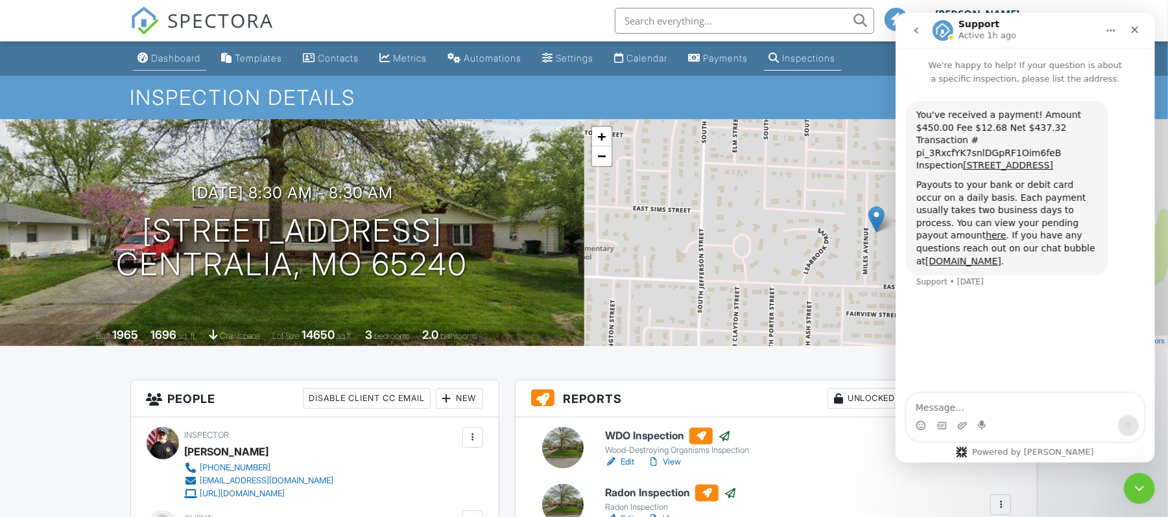
click at [187, 55] on div "Dashboard" at bounding box center [176, 58] width 49 height 11
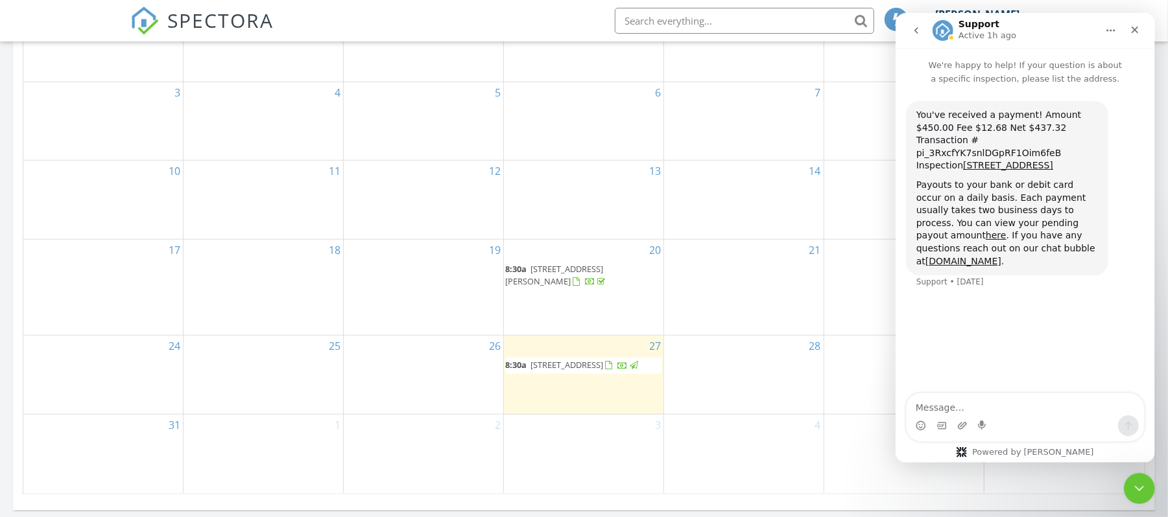
scroll to position [778, 0]
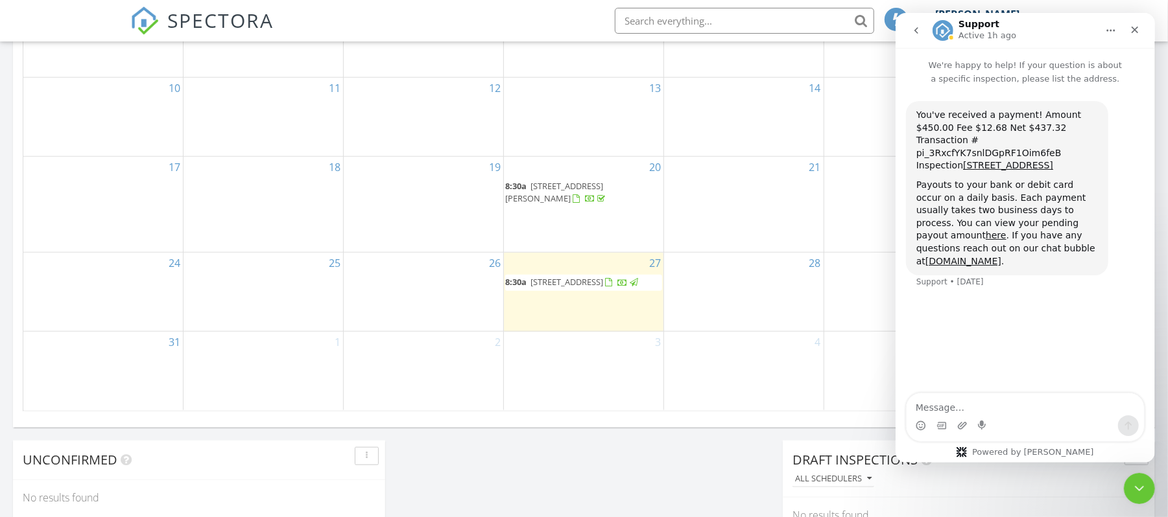
click at [574, 203] on div "20 8:30a [STREET_ADDRESS][PERSON_NAME]" at bounding box center [583, 204] width 159 height 95
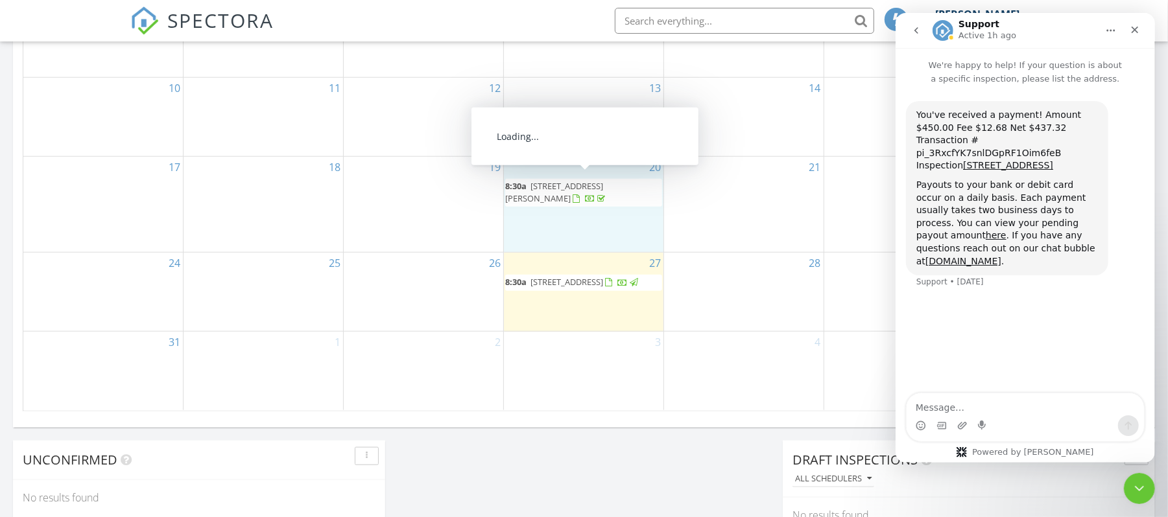
click at [525, 182] on span "8:30a" at bounding box center [515, 186] width 21 height 12
